Goal: Information Seeking & Learning: Compare options

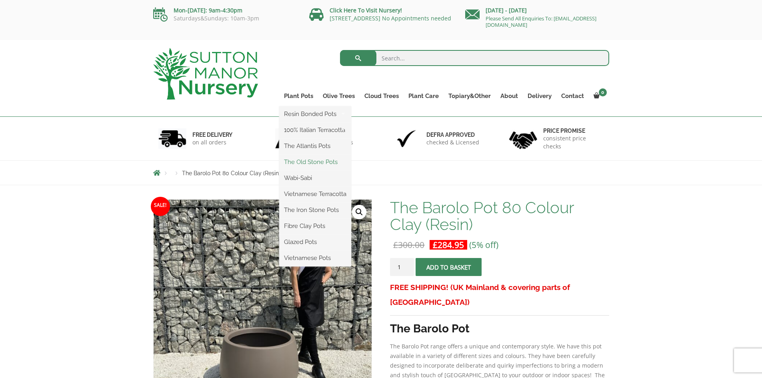
click at [308, 162] on link "The Old Stone Pots" at bounding box center [315, 162] width 72 height 12
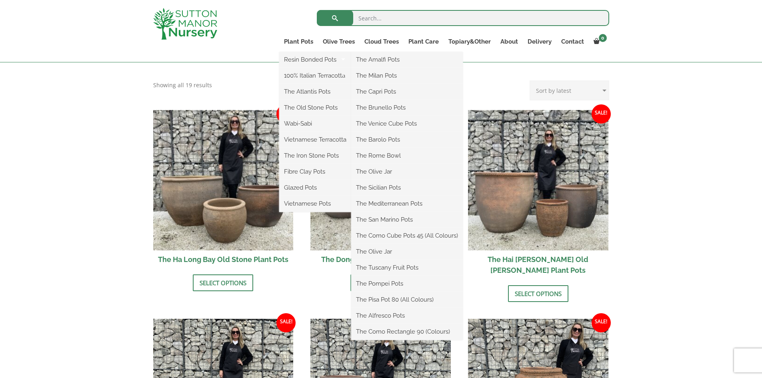
scroll to position [240, 0]
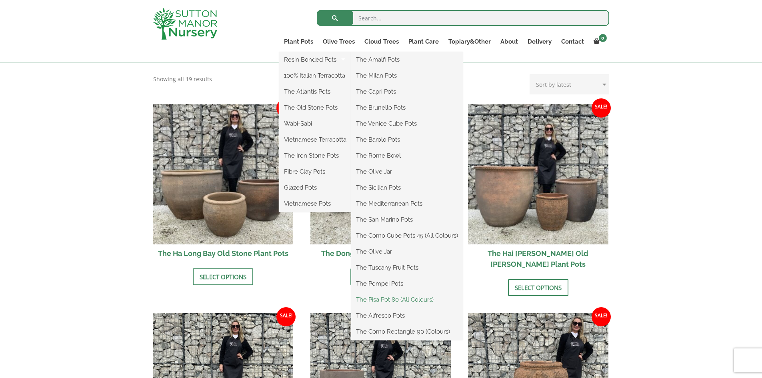
click at [405, 297] on link "The Pisa Pot 80 (All Colours)" at bounding box center [407, 300] width 112 height 12
